Goal: Transaction & Acquisition: Purchase product/service

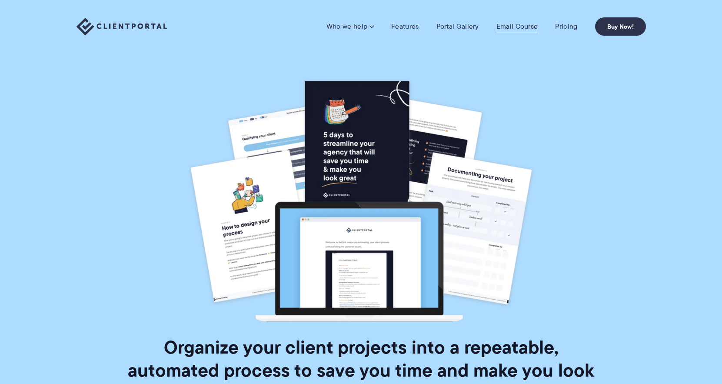
click at [518, 26] on link "Email Course" at bounding box center [518, 26] width 42 height 9
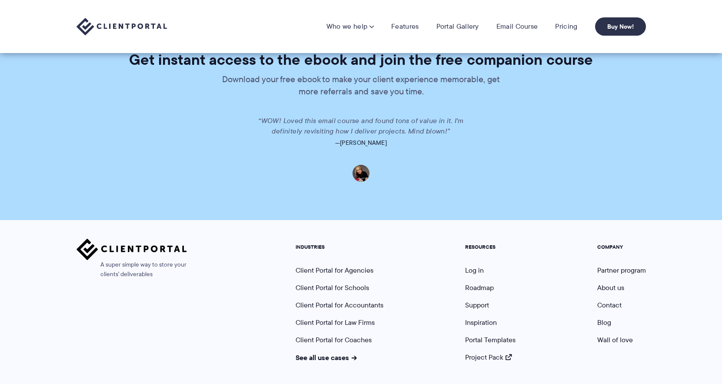
scroll to position [1679, 0]
click at [323, 353] on link "See all use cases" at bounding box center [327, 358] width 62 height 10
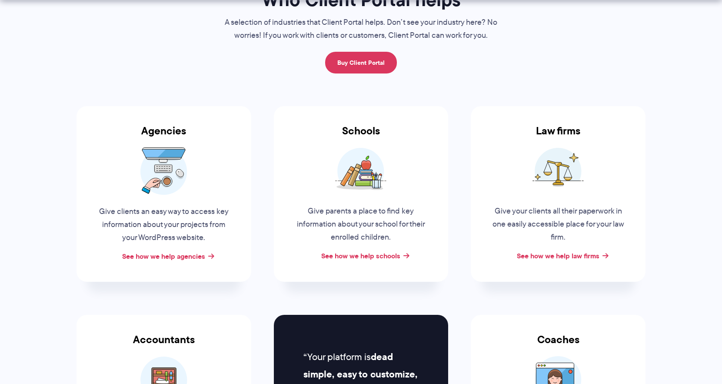
scroll to position [95, 0]
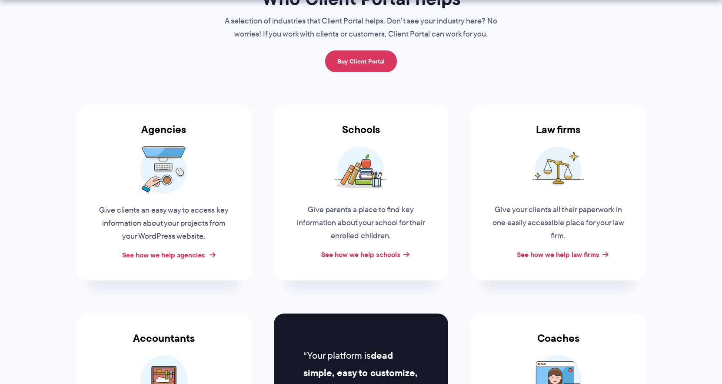
click at [165, 253] on link "See how we help agencies" at bounding box center [163, 255] width 83 height 10
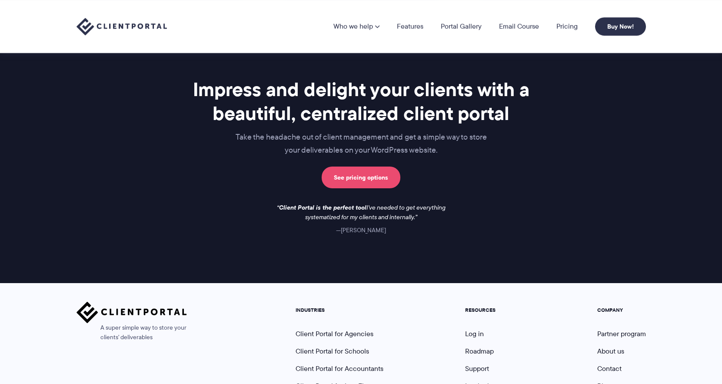
scroll to position [631, 0]
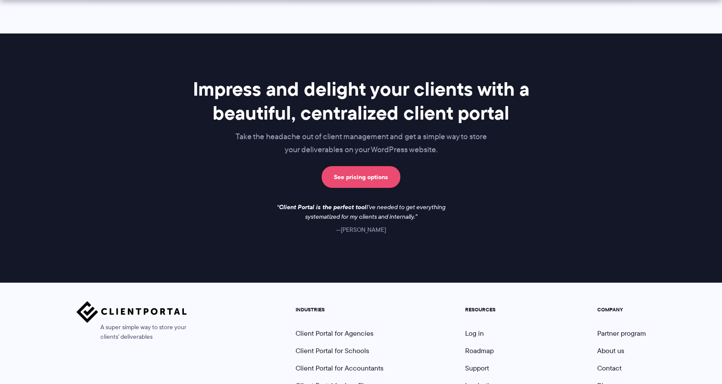
click at [363, 170] on link "See pricing options" at bounding box center [361, 177] width 79 height 22
click at [361, 170] on link "See pricing options" at bounding box center [361, 177] width 79 height 22
